Goal: Transaction & Acquisition: Purchase product/service

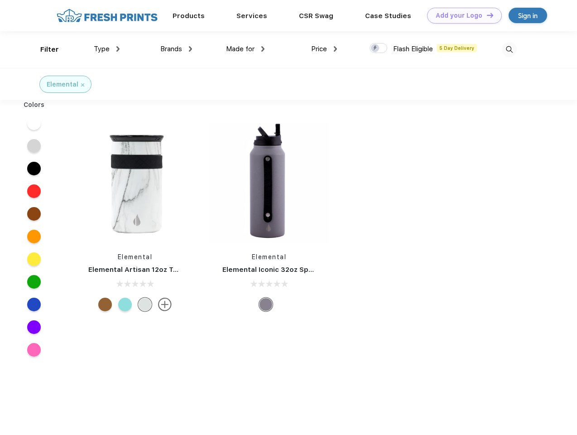
click at [461, 15] on link "Add your Logo Design Tool" at bounding box center [464, 16] width 75 height 16
click at [0, 0] on div "Design Tool" at bounding box center [0, 0] width 0 height 0
click at [486, 15] on link "Add your Logo Design Tool" at bounding box center [464, 16] width 75 height 16
click at [44, 49] on div "Filter" at bounding box center [49, 49] width 19 height 10
click at [107, 49] on span "Type" at bounding box center [102, 49] width 16 height 8
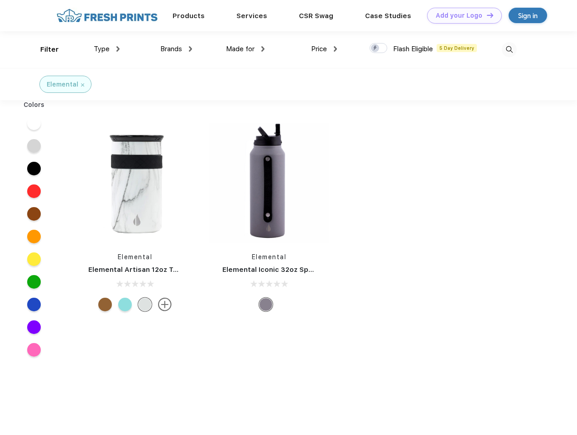
click at [176, 49] on span "Brands" at bounding box center [171, 49] width 22 height 8
click at [246, 49] on span "Made for" at bounding box center [240, 49] width 29 height 8
click at [324, 49] on span "Price" at bounding box center [319, 49] width 16 height 8
click at [379, 48] on div at bounding box center [379, 48] width 18 height 10
click at [376, 48] on input "checkbox" at bounding box center [373, 46] width 6 height 6
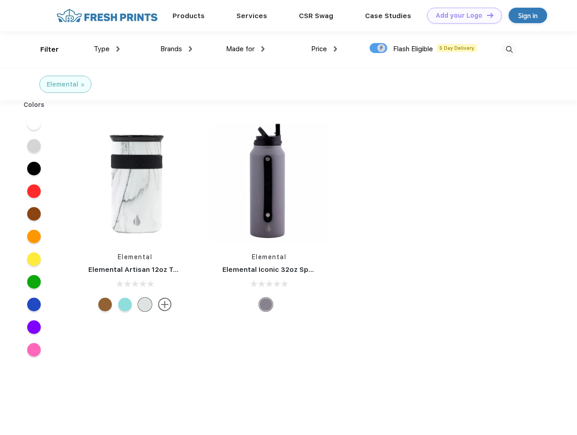
click at [509, 49] on img at bounding box center [509, 49] width 15 height 15
